Goal: Task Accomplishment & Management: Manage account settings

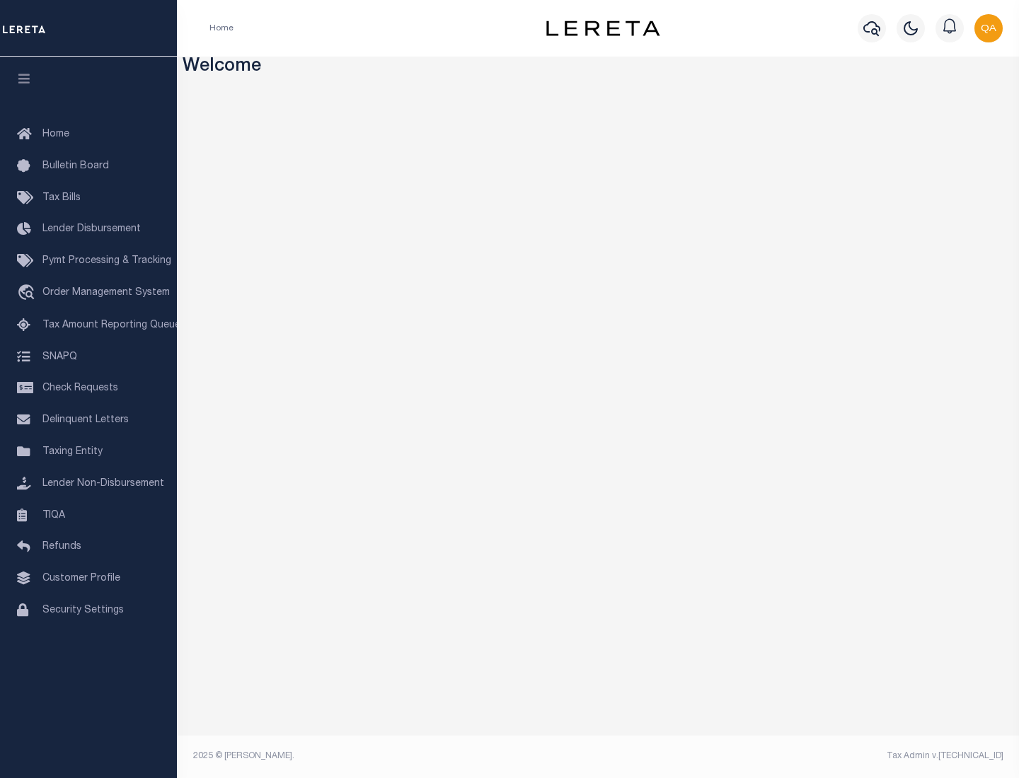
click at [88, 388] on span "Check Requests" at bounding box center [80, 388] width 76 height 10
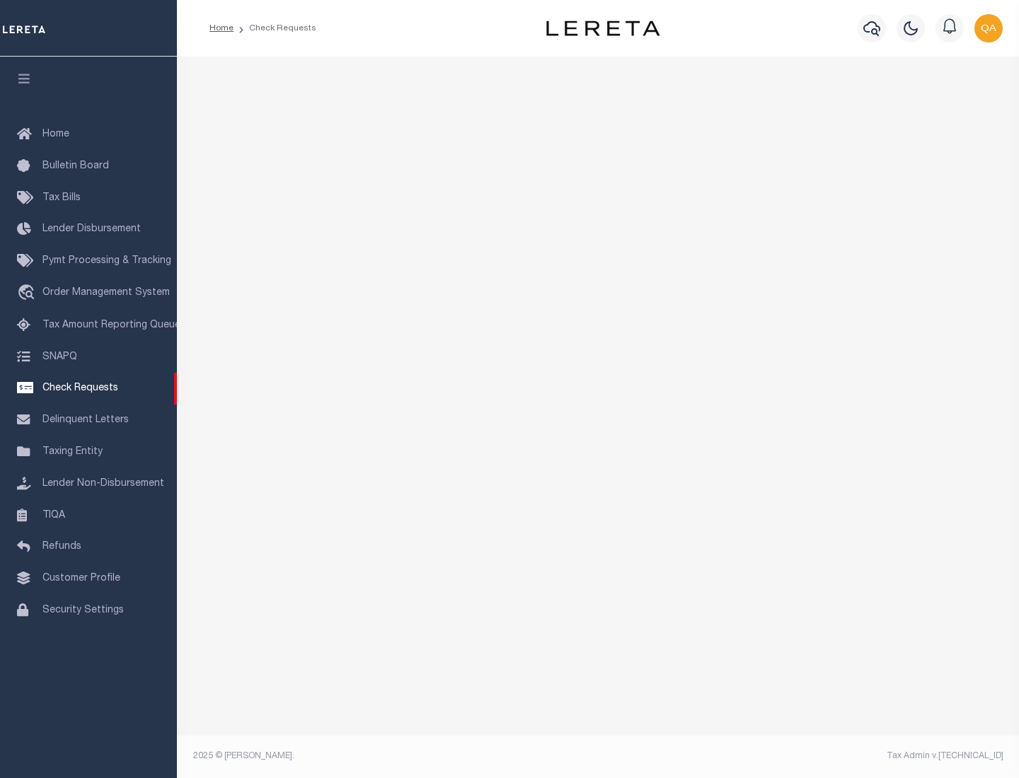
select select "50"
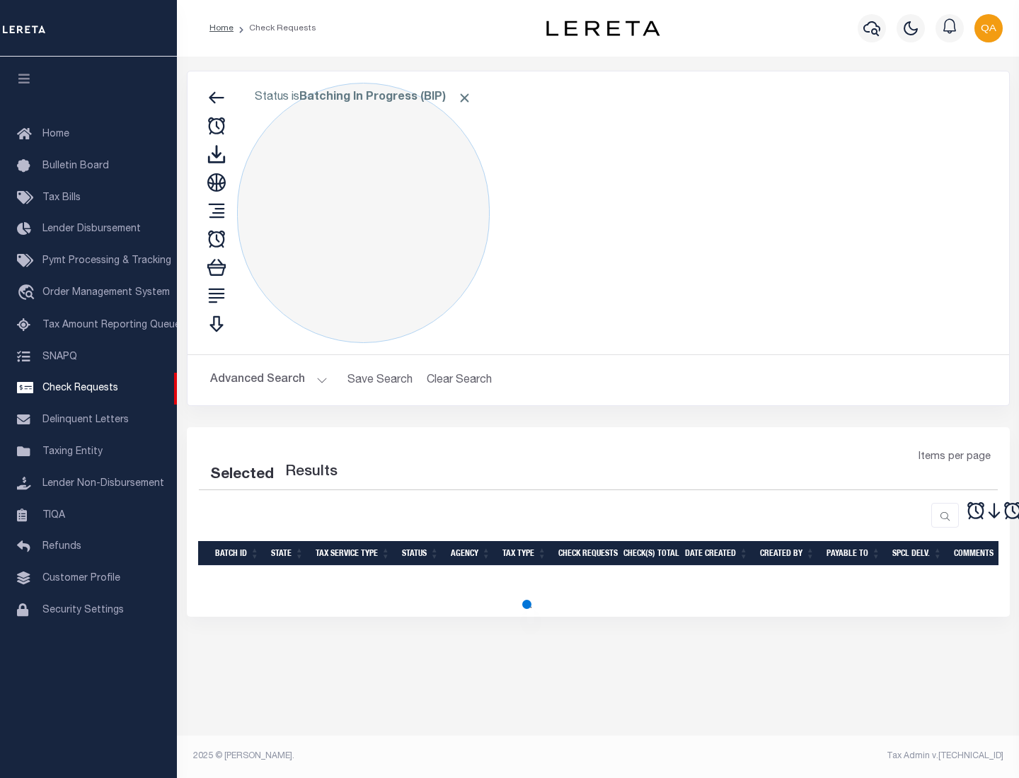
select select "50"
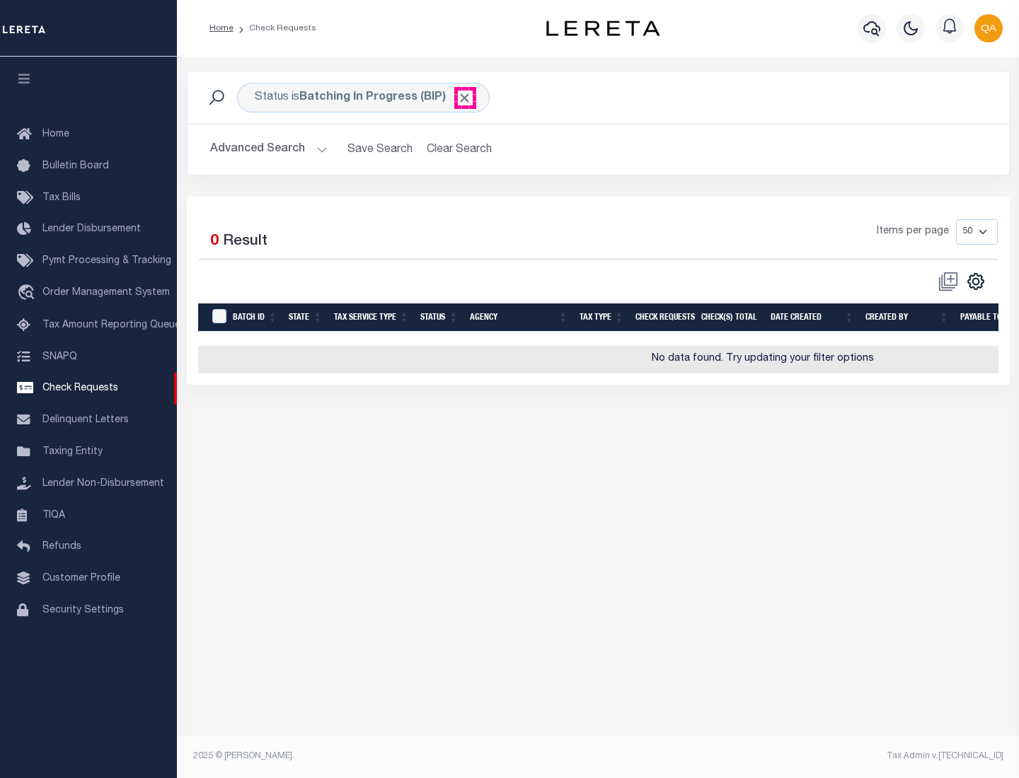
click at [465, 98] on span "Click to Remove" at bounding box center [464, 98] width 15 height 15
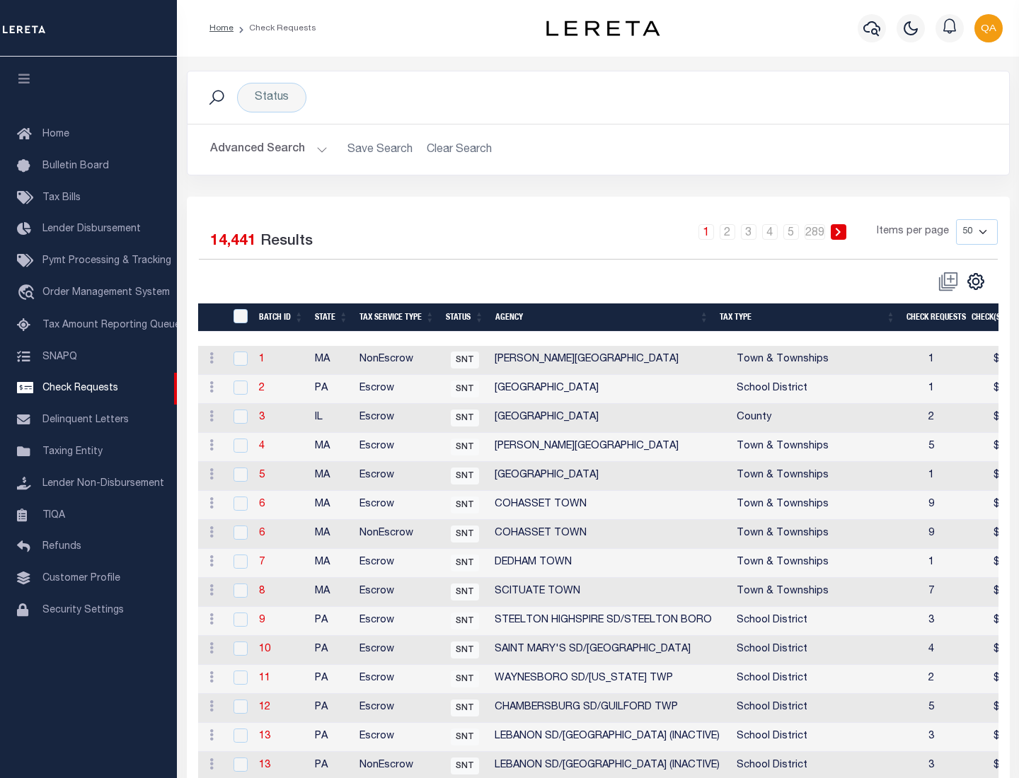
scroll to position [682, 0]
